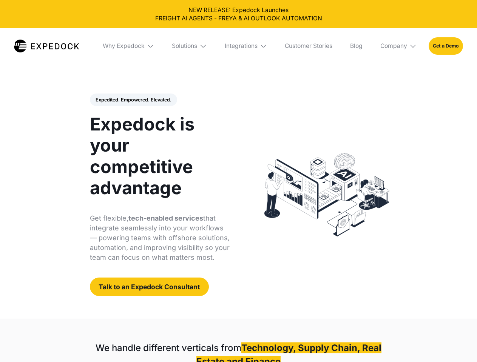
select select
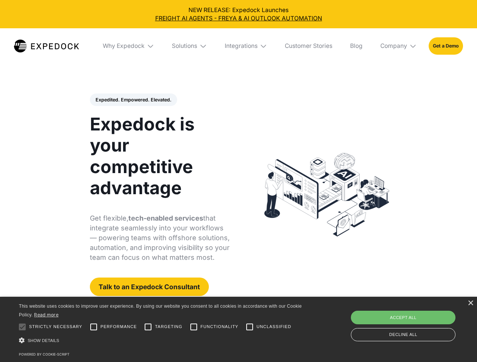
click at [238, 46] on div "Integrations" at bounding box center [241, 46] width 33 height 8
click at [129, 46] on div "Why Expedock" at bounding box center [117, 46] width 42 height 8
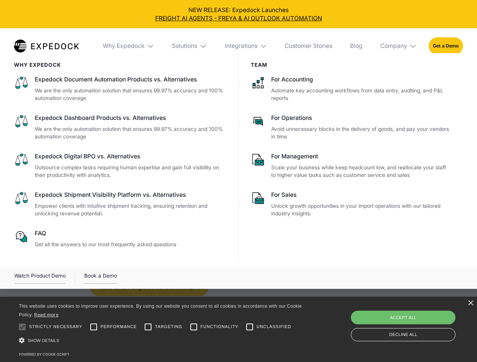
click at [190, 46] on div "Solutions" at bounding box center [184, 46] width 25 height 8
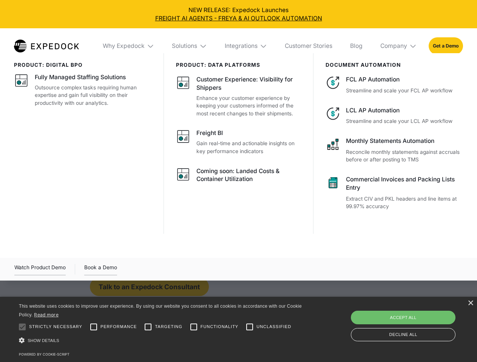
click at [246, 46] on div "Integrations" at bounding box center [241, 46] width 33 height 8
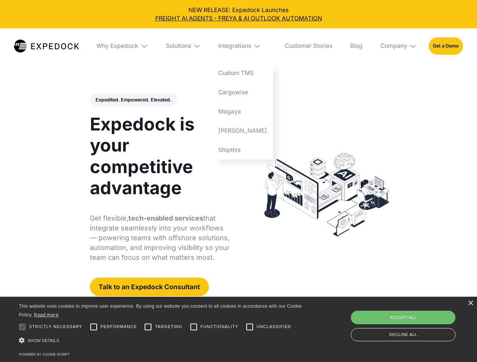
click at [399, 46] on div "Company" at bounding box center [393, 46] width 27 height 8
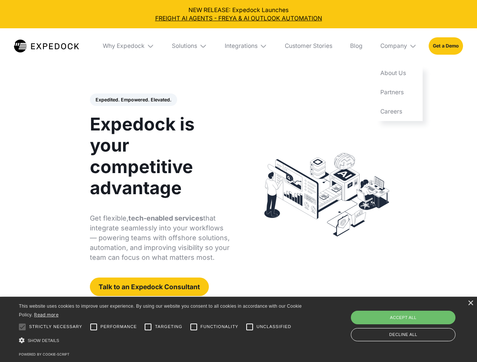
click at [133, 100] on div "Expedited. Empowered. Elevated. Automate Freight Document Extraction at 99.97% …" at bounding box center [160, 195] width 140 height 203
click at [22, 327] on div at bounding box center [22, 327] width 15 height 15
click at [94, 327] on input "Performance" at bounding box center [93, 327] width 15 height 15
checkbox input "true"
